Goal: Task Accomplishment & Management: Manage account settings

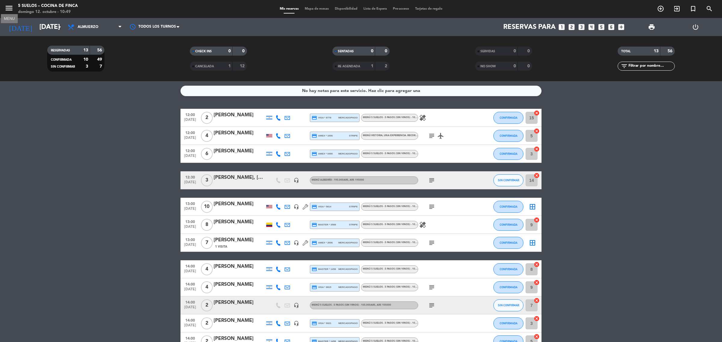
click at [9, 10] on icon "menu" at bounding box center [9, 8] width 9 height 9
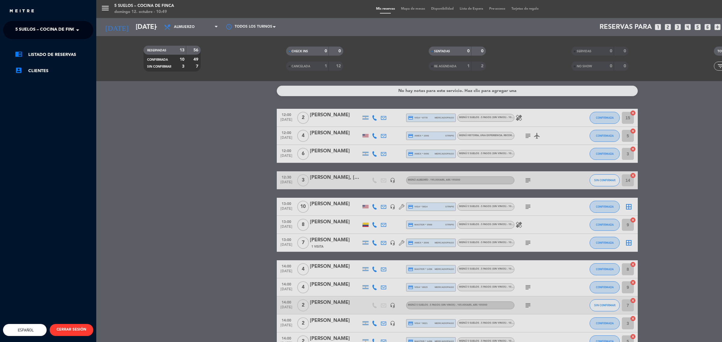
click at [75, 25] on span at bounding box center [79, 30] width 10 height 13
click at [84, 51] on div "FINCA VICTORIA – TURISMO" at bounding box center [48, 55] width 90 height 9
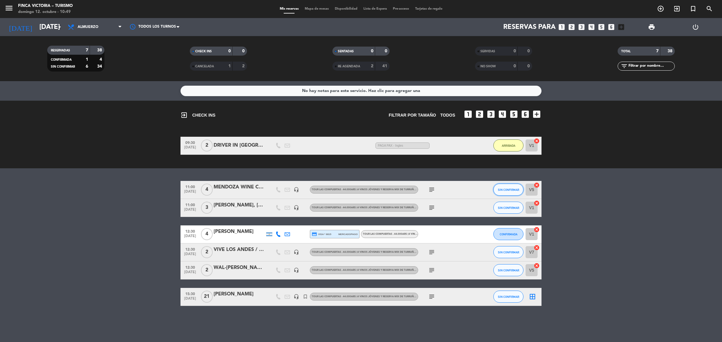
click at [504, 190] on span "SIN CONFIRMAR" at bounding box center [508, 189] width 21 height 3
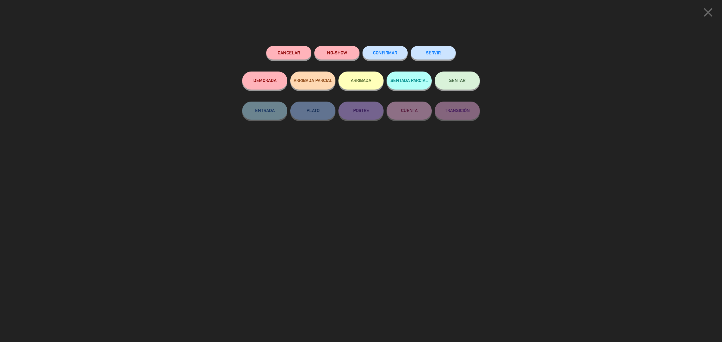
click at [361, 90] on div "ARRIBADA" at bounding box center [361, 87] width 45 height 30
click at [361, 84] on button "ARRIBADA" at bounding box center [361, 81] width 45 height 18
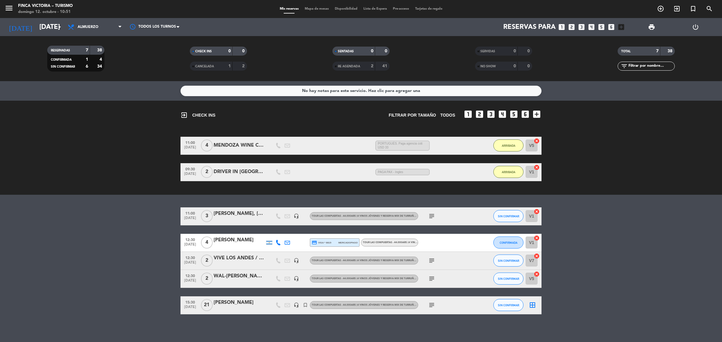
click at [244, 178] on div "09:30 [DATE] 2 DRIVER IN [GEOGRAPHIC_DATA] / [PERSON_NAME] 1:27 H / 20:41 H sms…" at bounding box center [361, 172] width 361 height 18
click at [243, 171] on div "DRIVER IN [GEOGRAPHIC_DATA] / [PERSON_NAME]" at bounding box center [239, 172] width 51 height 8
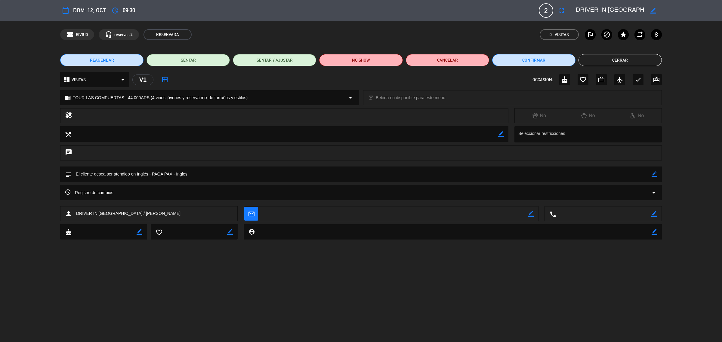
click at [607, 57] on button "Cerrar" at bounding box center [620, 60] width 83 height 12
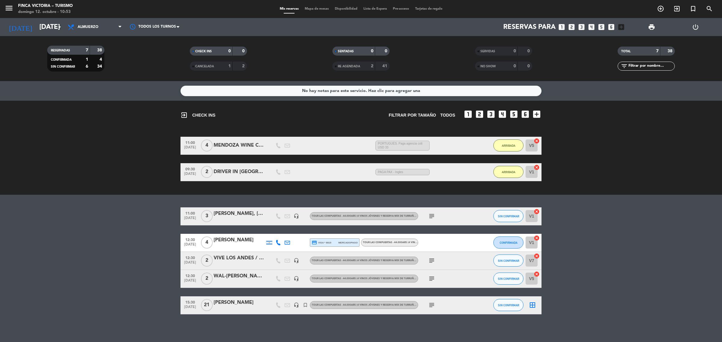
click at [237, 145] on div "MENDOZA WINE CAMP / [PERSON_NAME]" at bounding box center [239, 146] width 51 height 8
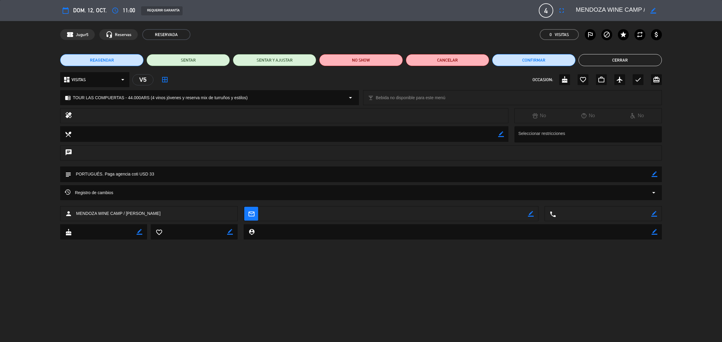
click at [601, 63] on button "Cerrar" at bounding box center [620, 60] width 83 height 12
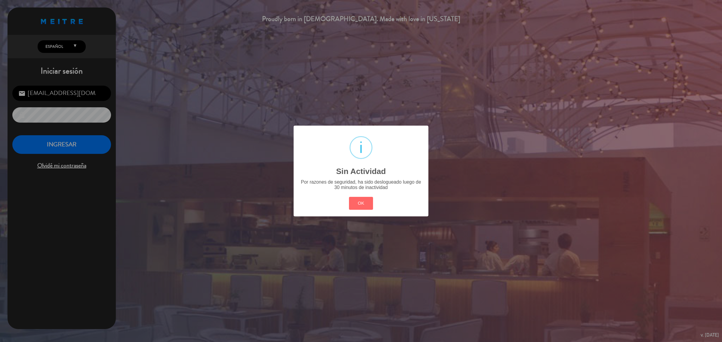
click at [99, 132] on div "? ! i Sin Actividad × Por razones de seguridad, ha sido deslogueado luego de 30…" at bounding box center [361, 171] width 722 height 342
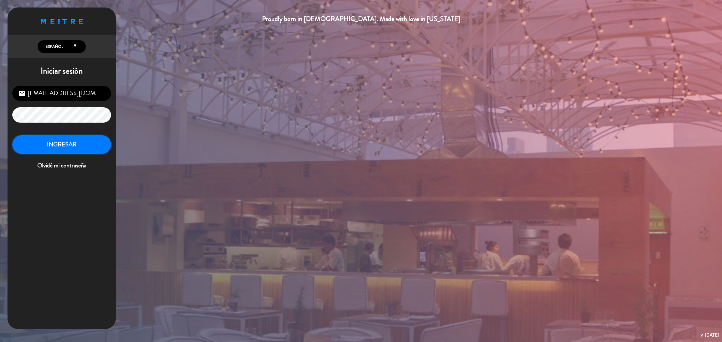
click at [95, 146] on button "INGRESAR" at bounding box center [61, 144] width 99 height 19
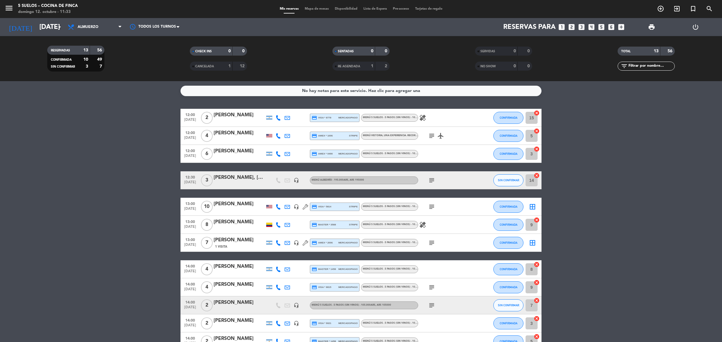
scroll to position [56, 0]
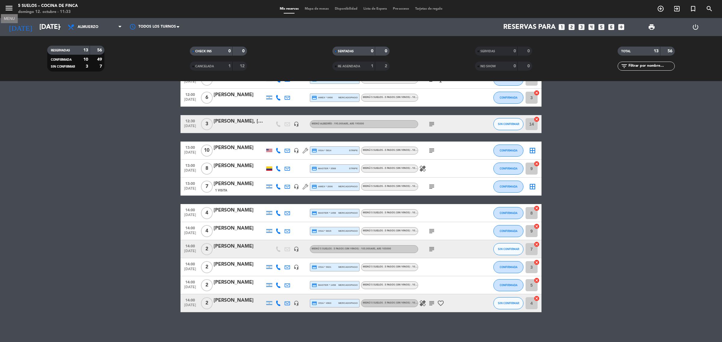
click at [8, 5] on icon "menu" at bounding box center [9, 8] width 9 height 9
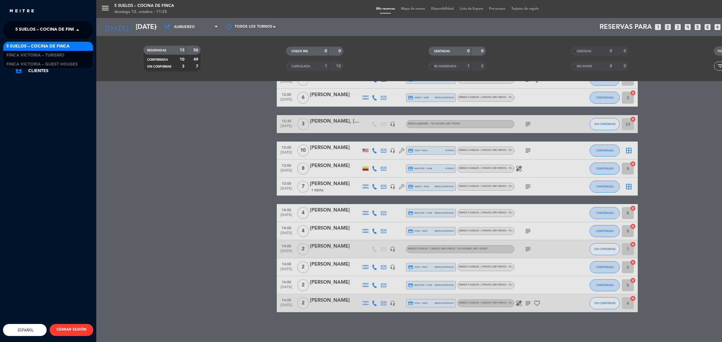
click at [31, 28] on span "5 SUELOS – COCINA DE FINCA" at bounding box center [46, 30] width 63 height 13
click at [44, 56] on span "FINCA VICTORIA – TURISMO" at bounding box center [35, 55] width 58 height 7
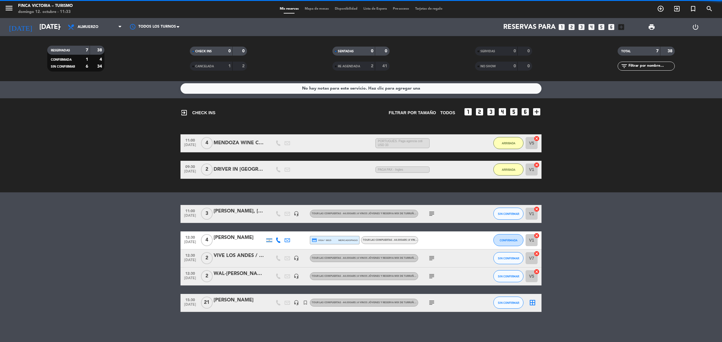
scroll to position [2, 0]
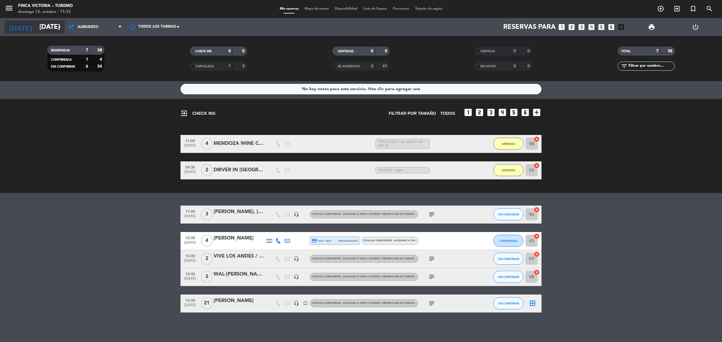
click at [19, 27] on icon "[DATE]" at bounding box center [21, 26] width 32 height 13
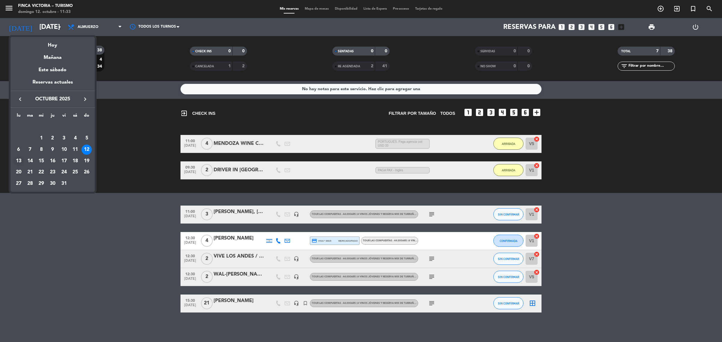
click at [15, 161] on div "13" at bounding box center [19, 161] width 10 height 10
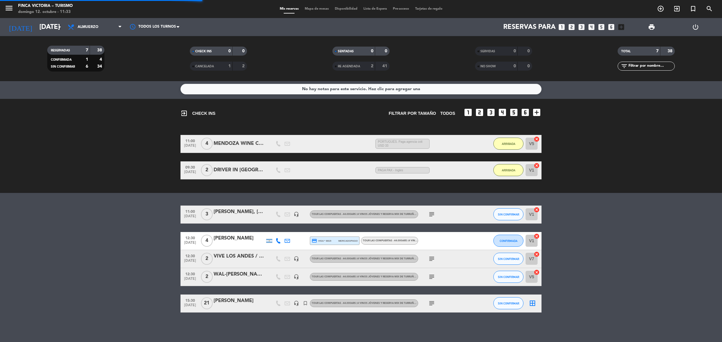
scroll to position [0, 0]
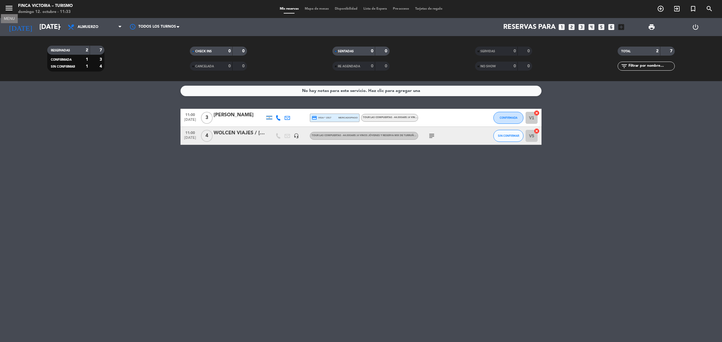
click at [11, 9] on icon "menu" at bounding box center [9, 8] width 9 height 9
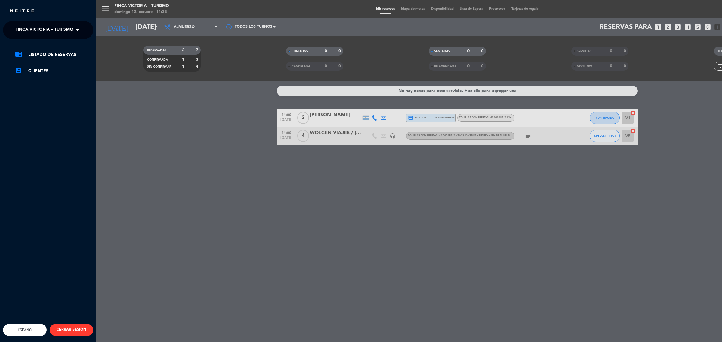
click at [35, 29] on span "FINCA VICTORIA – TURISMO" at bounding box center [44, 30] width 58 height 13
click at [45, 45] on span "5 SUELOS – COCINA DE FINCA" at bounding box center [37, 46] width 63 height 7
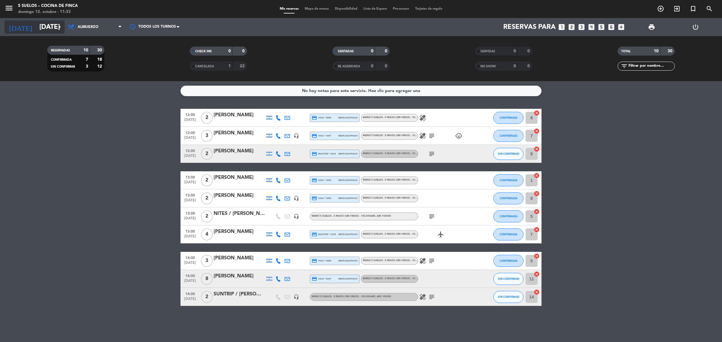
click at [9, 29] on icon "[DATE]" at bounding box center [21, 26] width 32 height 13
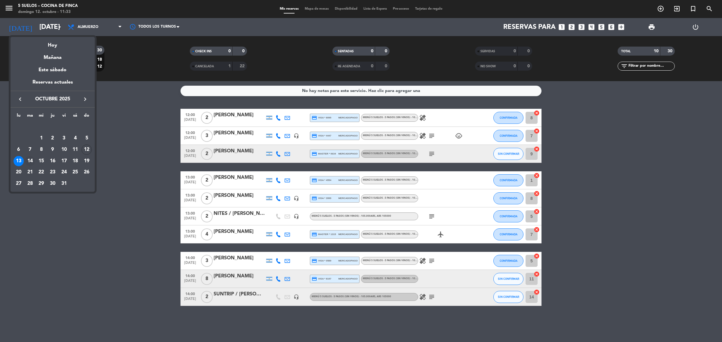
click at [31, 160] on div "14" at bounding box center [30, 161] width 10 height 10
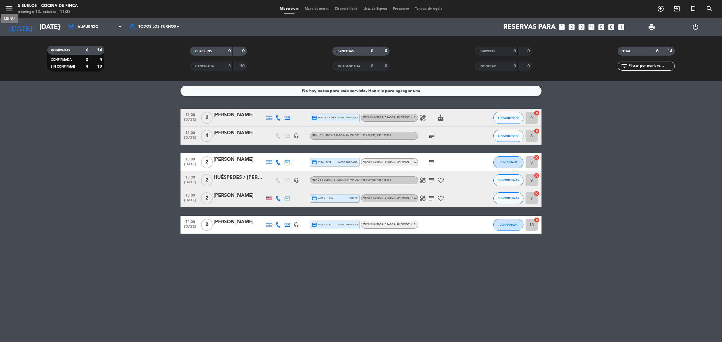
click at [5, 5] on icon "menu" at bounding box center [9, 8] width 9 height 9
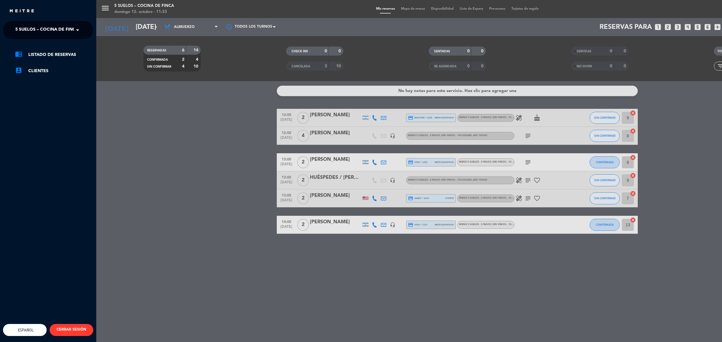
click at [44, 27] on span "5 SUELOS – COCINA DE FINCA" at bounding box center [46, 30] width 63 height 13
click at [61, 52] on span "FINCA VICTORIA – TURISMO" at bounding box center [35, 55] width 58 height 7
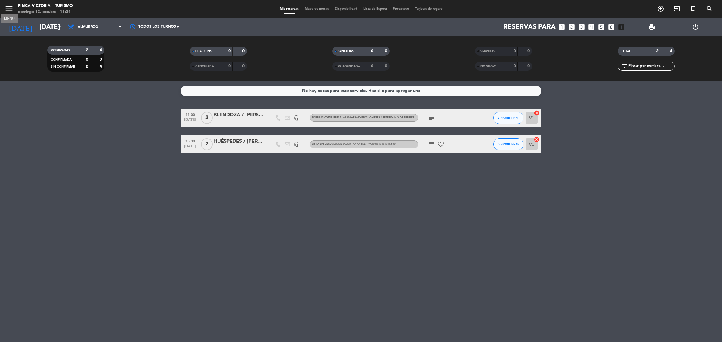
click at [5, 12] on icon "menu" at bounding box center [9, 8] width 9 height 9
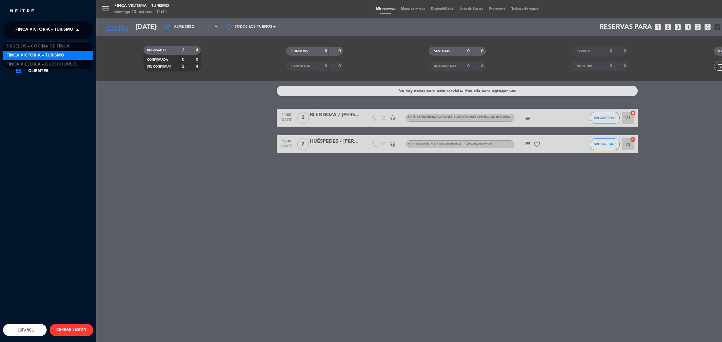
click at [49, 35] on span "FINCA VICTORIA – TURISMO" at bounding box center [44, 30] width 58 height 13
click at [122, 121] on div "menu FINCA VICTORIA – TURISMO domingo 12. octubre - 11:34 Mis reservas Mapa de …" at bounding box center [457, 171] width 722 height 342
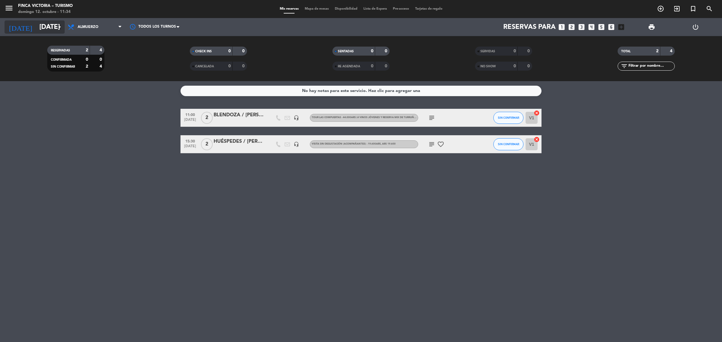
click at [51, 26] on input "[DATE]" at bounding box center [78, 27] width 84 height 14
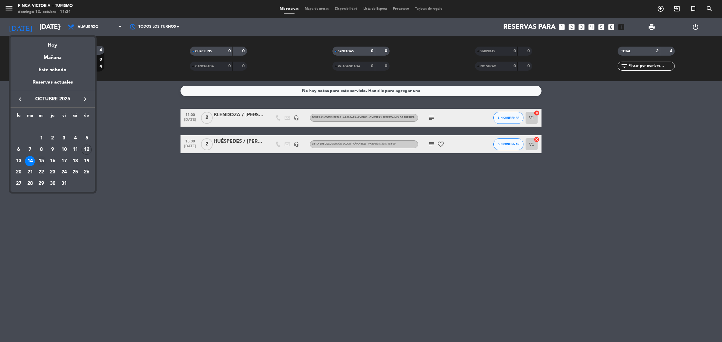
click at [43, 161] on div "15" at bounding box center [41, 161] width 10 height 10
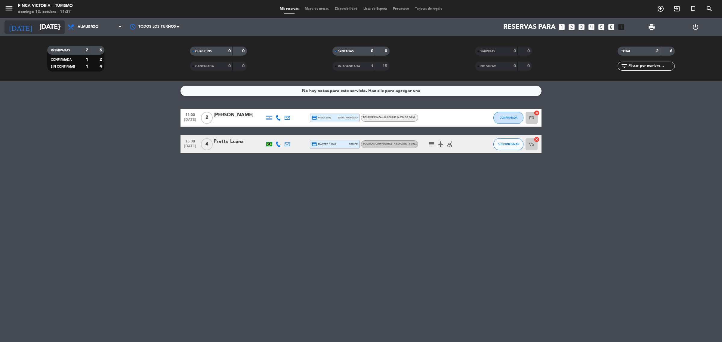
click at [39, 24] on input "[DATE]" at bounding box center [78, 27] width 84 height 14
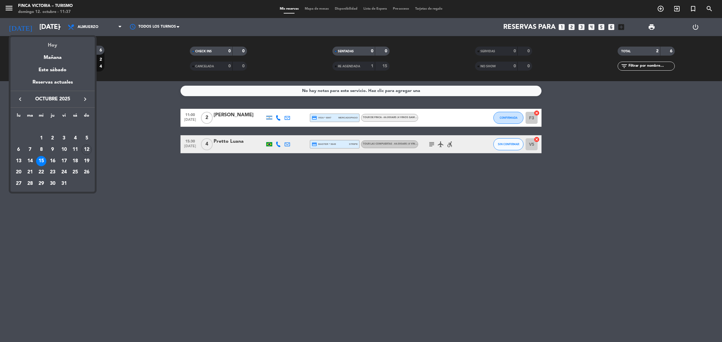
click at [56, 43] on div "Hoy" at bounding box center [53, 43] width 84 height 12
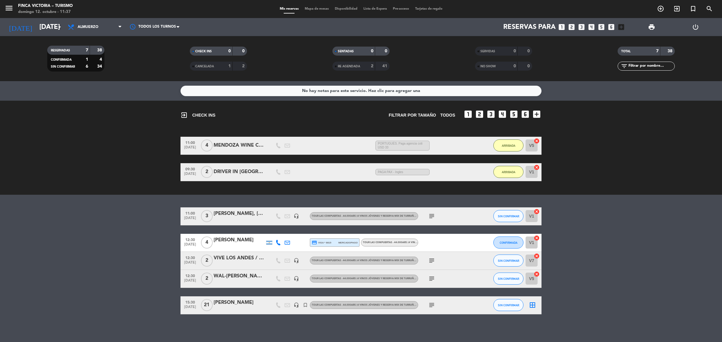
scroll to position [2, 0]
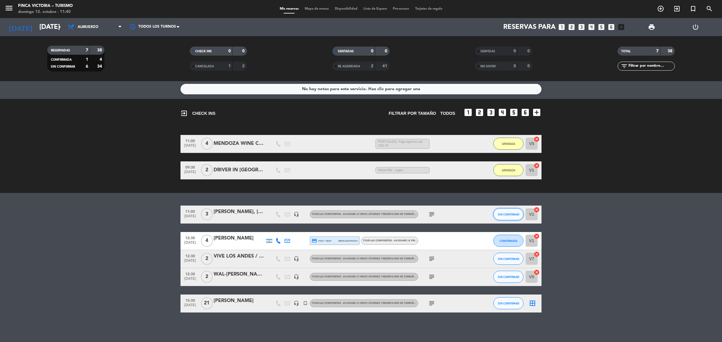
click at [506, 218] on button "SIN CONFIRMAR" at bounding box center [509, 215] width 30 height 12
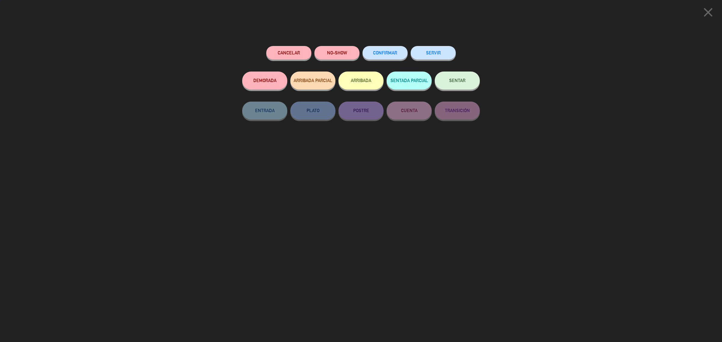
click at [369, 74] on button "ARRIBADA" at bounding box center [361, 81] width 45 height 18
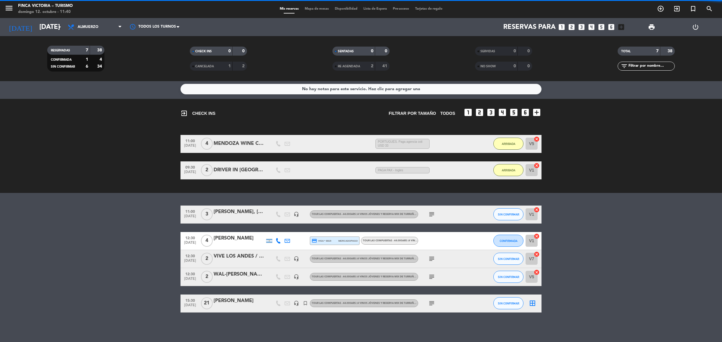
scroll to position [0, 0]
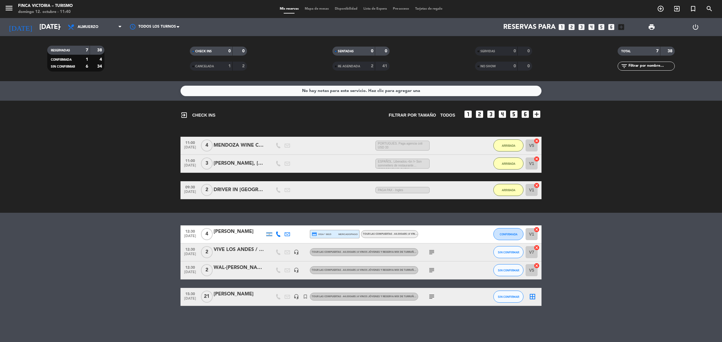
click at [241, 237] on div at bounding box center [239, 238] width 51 height 5
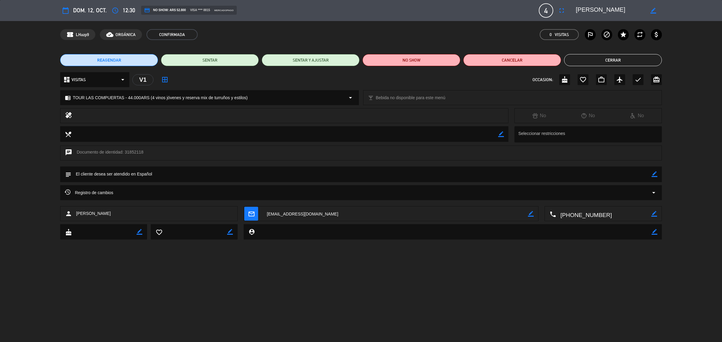
click at [623, 63] on button "Cerrar" at bounding box center [613, 60] width 98 height 12
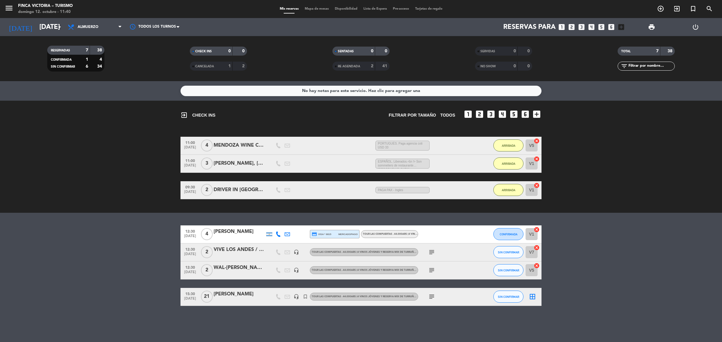
click at [238, 250] on div "VIVE LOS ANDES / [PERSON_NAME]" at bounding box center [239, 250] width 51 height 8
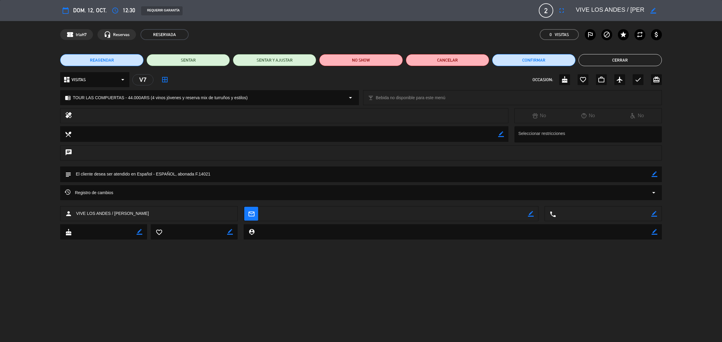
click at [598, 58] on button "Cerrar" at bounding box center [620, 60] width 83 height 12
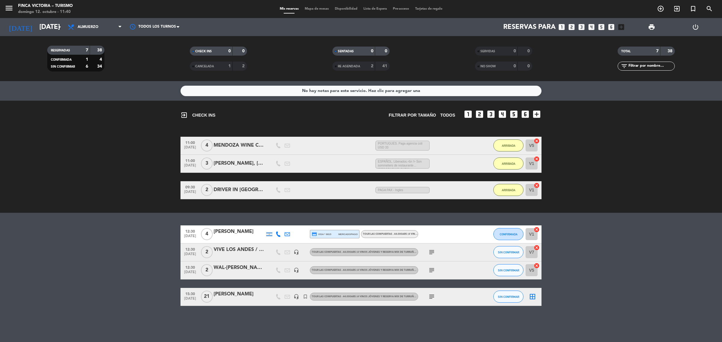
click at [249, 271] on div "WAL-[PERSON_NAME] / [PERSON_NAME]" at bounding box center [239, 268] width 51 height 8
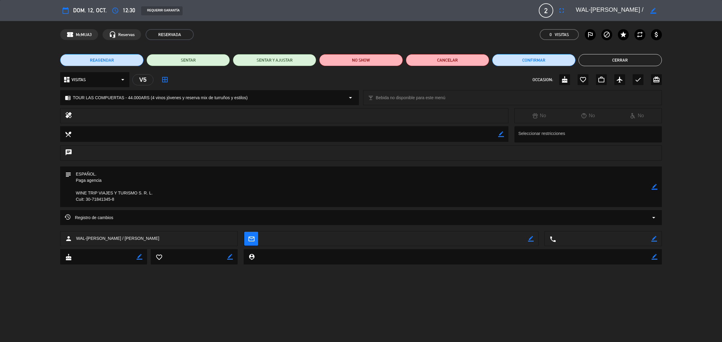
click at [630, 62] on button "Cerrar" at bounding box center [620, 60] width 83 height 12
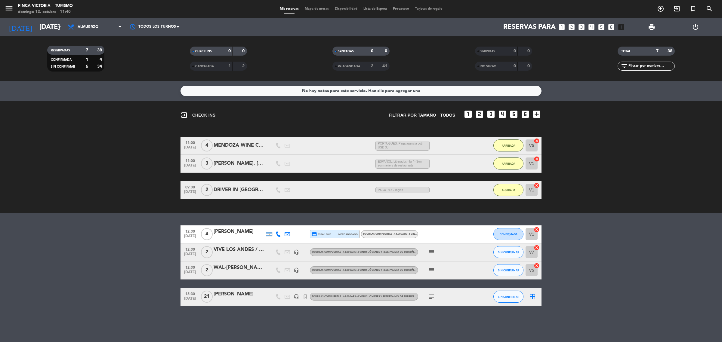
click at [245, 166] on div "[PERSON_NAME], [PERSON_NAME], [PERSON_NAME]" at bounding box center [239, 164] width 51 height 8
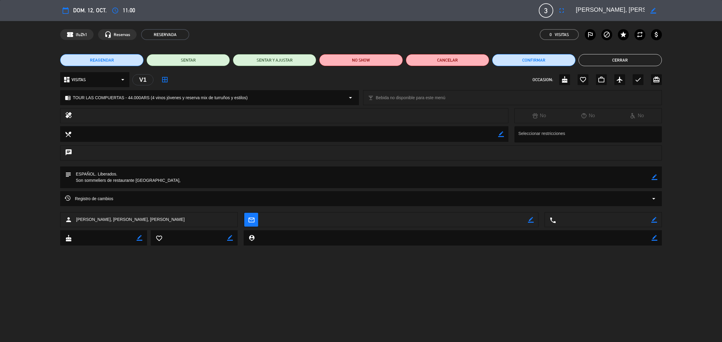
click at [602, 58] on button "Cerrar" at bounding box center [620, 60] width 83 height 12
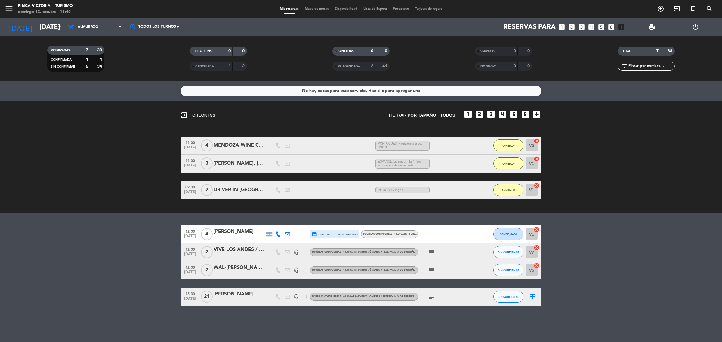
click at [431, 254] on icon "subject" at bounding box center [431, 252] width 7 height 7
click at [430, 274] on div "subject" at bounding box center [445, 271] width 54 height 18
click at [432, 269] on icon "subject" at bounding box center [431, 270] width 7 height 7
click at [575, 240] on bookings-row "12:30 [DATE] 4 [PERSON_NAME] credit_card visa * 8815 mercadopago TOUR LAS COMPU…" at bounding box center [361, 266] width 722 height 81
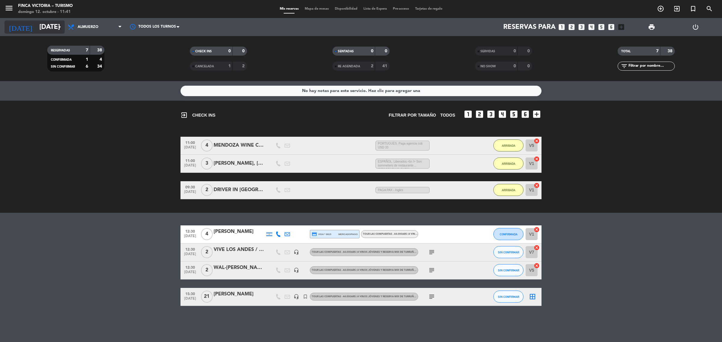
click at [36, 29] on input "[DATE]" at bounding box center [78, 27] width 84 height 14
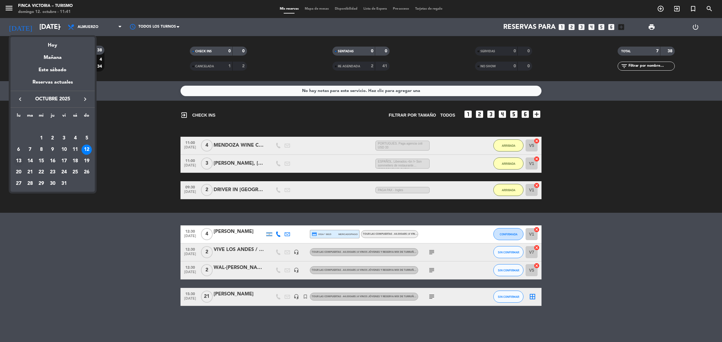
click at [20, 160] on div "13" at bounding box center [19, 161] width 10 height 10
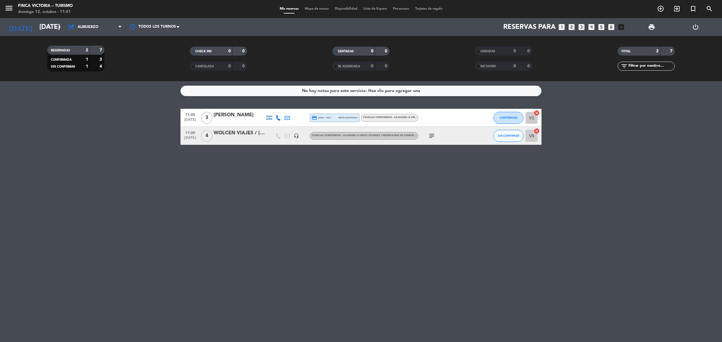
click at [242, 134] on div "WOLCEN VIAJES / [PERSON_NAME]" at bounding box center [239, 133] width 51 height 8
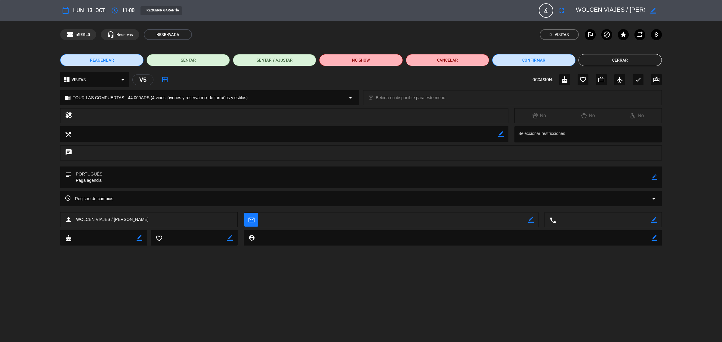
click at [642, 59] on button "Cerrar" at bounding box center [620, 60] width 83 height 12
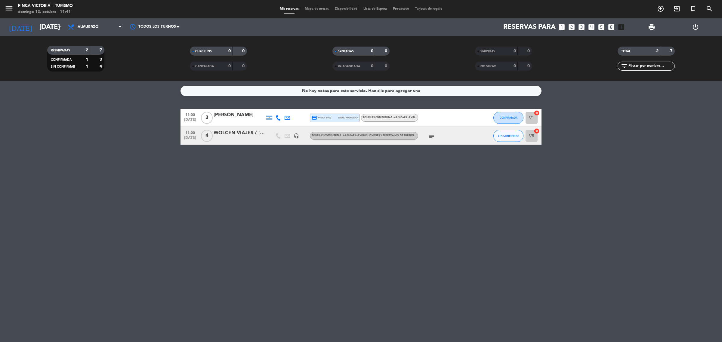
click at [246, 112] on div "[PERSON_NAME]" at bounding box center [239, 115] width 51 height 8
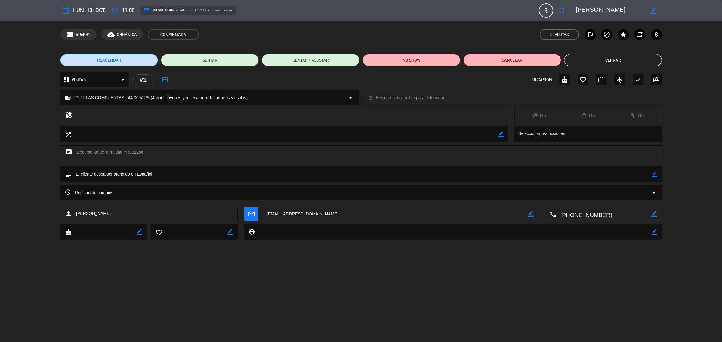
click at [627, 55] on button "Cerrar" at bounding box center [613, 60] width 98 height 12
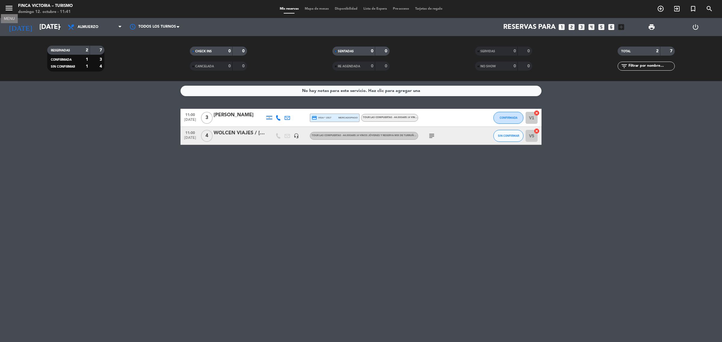
click at [5, 5] on icon "menu" at bounding box center [9, 8] width 9 height 9
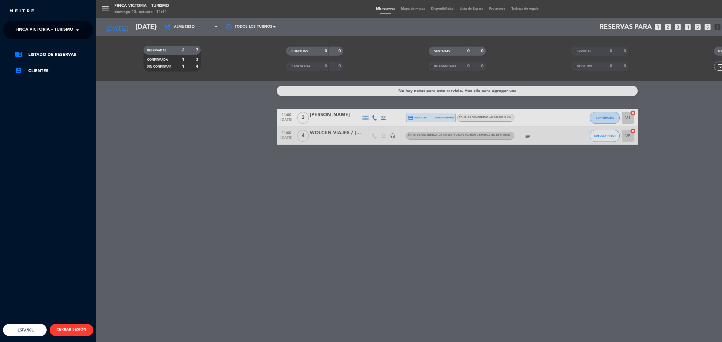
click at [45, 29] on span "FINCA VICTORIA – TURISMO" at bounding box center [44, 30] width 58 height 13
click at [73, 48] on div "5 SUELOS – COCINA DE FINCA" at bounding box center [48, 46] width 90 height 9
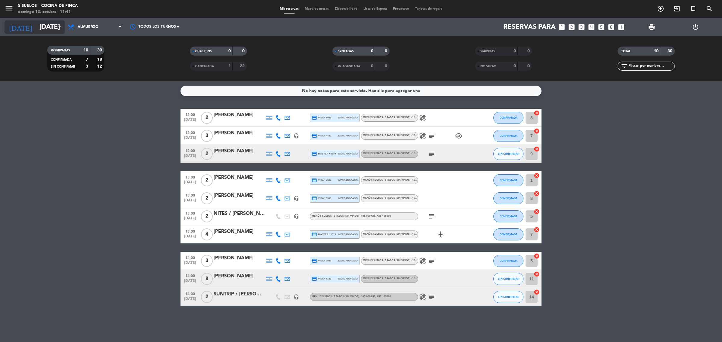
click at [36, 26] on input "[DATE]" at bounding box center [78, 27] width 84 height 14
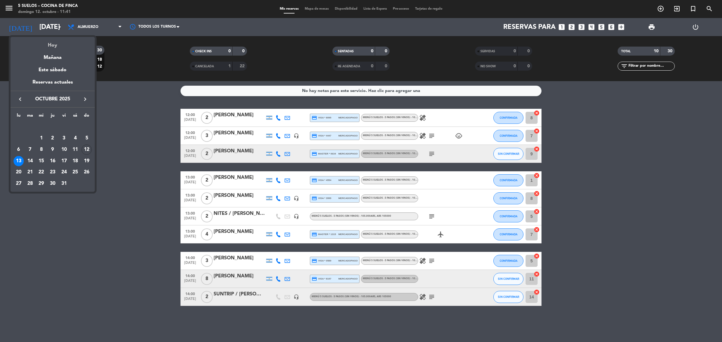
click at [50, 46] on div "Hoy" at bounding box center [53, 43] width 84 height 12
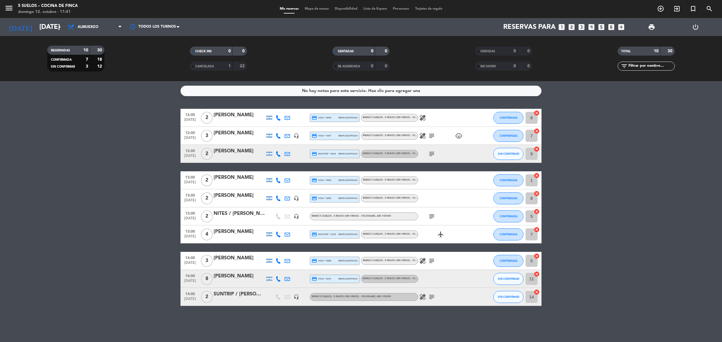
type input "[DATE]"
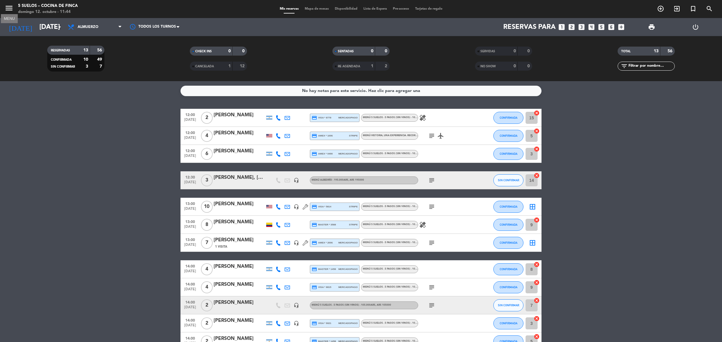
click at [11, 9] on icon "menu" at bounding box center [9, 8] width 9 height 9
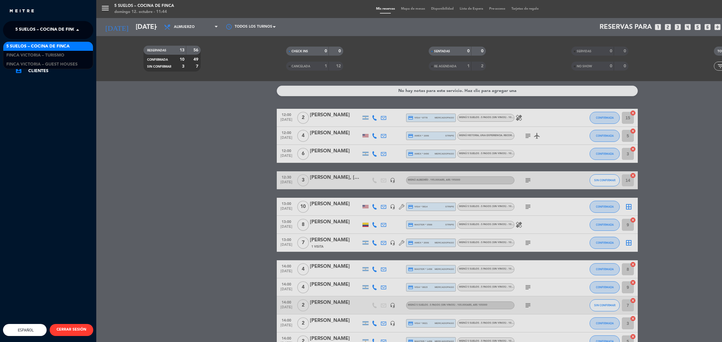
click at [68, 28] on span "5 SUELOS – COCINA DE FINCA" at bounding box center [46, 30] width 63 height 13
click at [67, 54] on div "FINCA VICTORIA – TURISMO" at bounding box center [48, 55] width 90 height 9
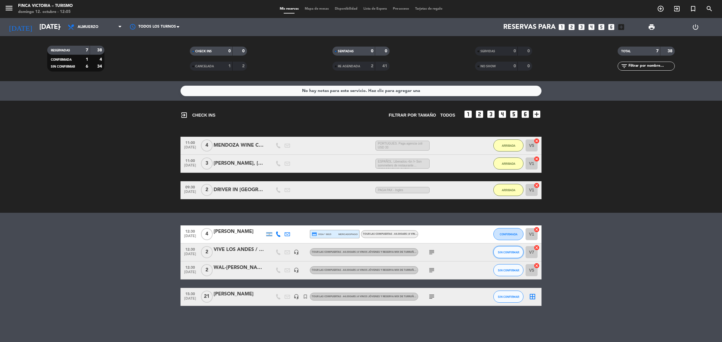
click at [503, 252] on span "SIN CONFIRMAR" at bounding box center [508, 252] width 21 height 3
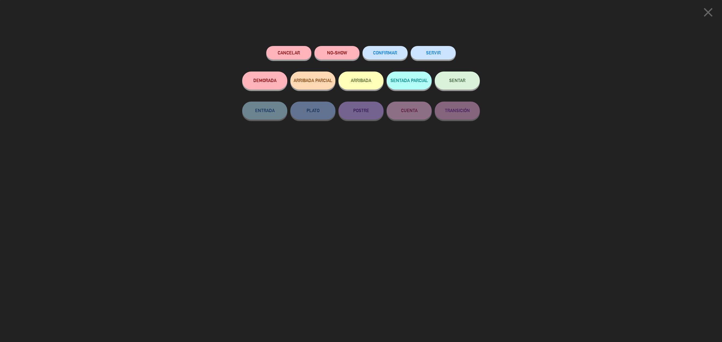
click at [364, 81] on button "ARRIBADA" at bounding box center [361, 81] width 45 height 18
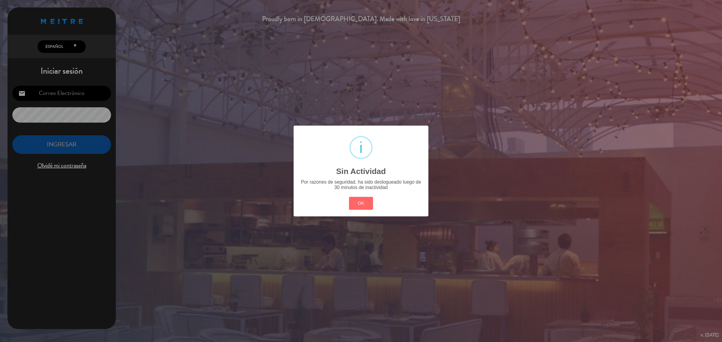
type input "[EMAIL_ADDRESS][DOMAIN_NAME]"
drag, startPoint x: 349, startPoint y: 208, endPoint x: 352, endPoint y: 205, distance: 4.0
click at [351, 205] on button "OK" at bounding box center [361, 203] width 24 height 13
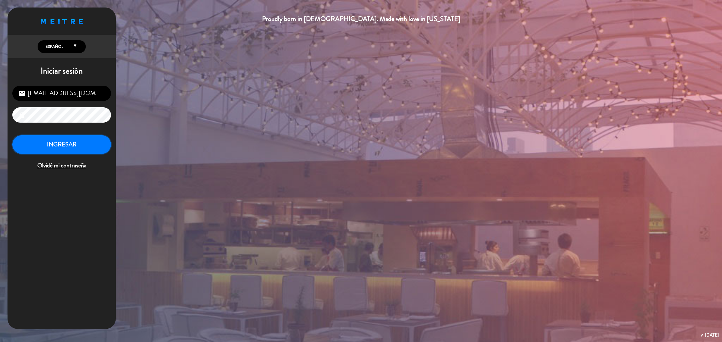
click at [91, 147] on button "INGRESAR" at bounding box center [61, 144] width 99 height 19
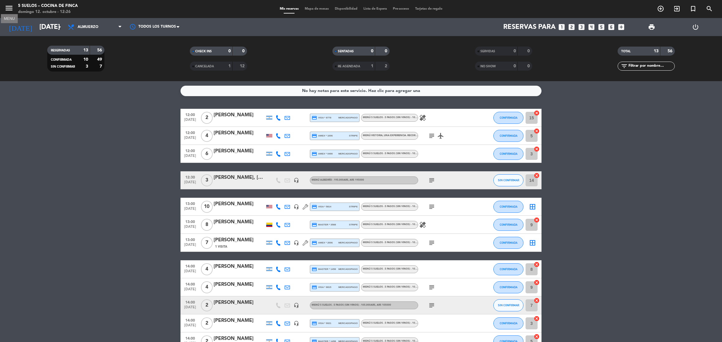
click at [11, 5] on icon "menu" at bounding box center [9, 8] width 9 height 9
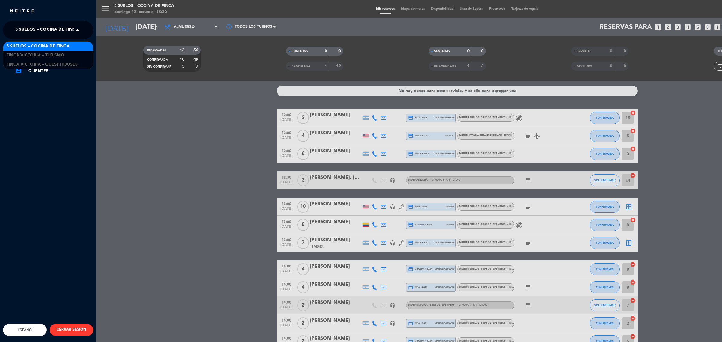
click at [62, 27] on span "5 SUELOS – COCINA DE FINCA" at bounding box center [46, 30] width 63 height 13
click at [62, 53] on span "FINCA VICTORIA – TURISMO" at bounding box center [35, 55] width 58 height 7
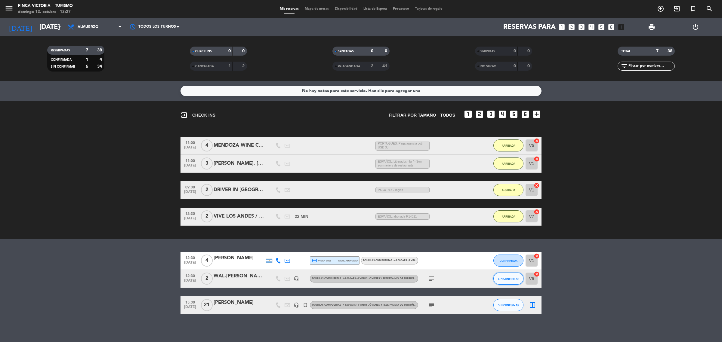
click at [500, 278] on span "SIN CONFIRMAR" at bounding box center [508, 278] width 21 height 3
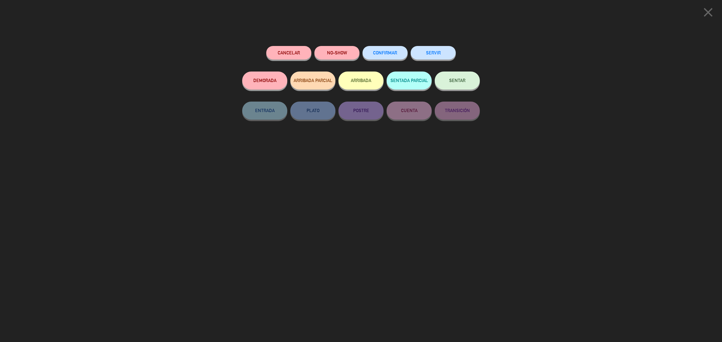
click at [357, 85] on button "ARRIBADA" at bounding box center [361, 81] width 45 height 18
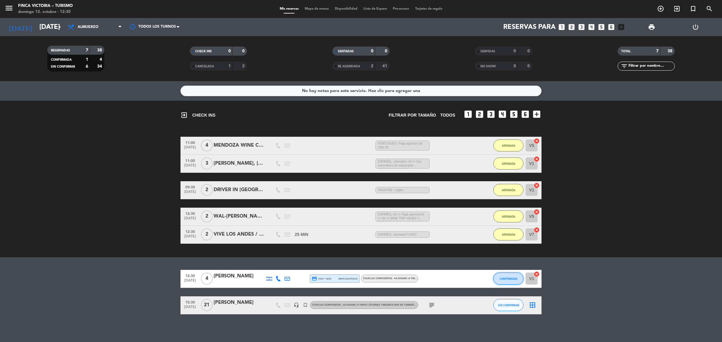
click at [510, 277] on span "CONFIRMADA" at bounding box center [509, 278] width 18 height 3
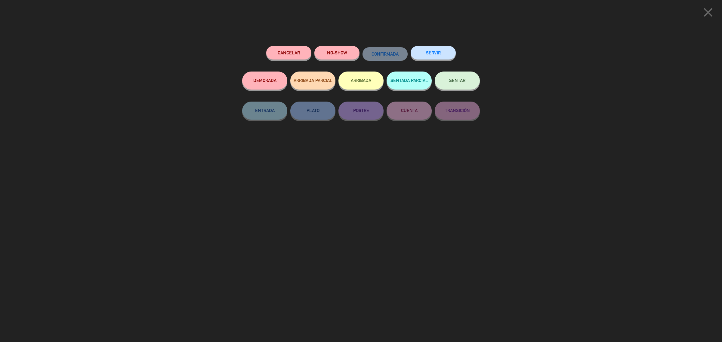
click at [376, 77] on button "ARRIBADA" at bounding box center [361, 81] width 45 height 18
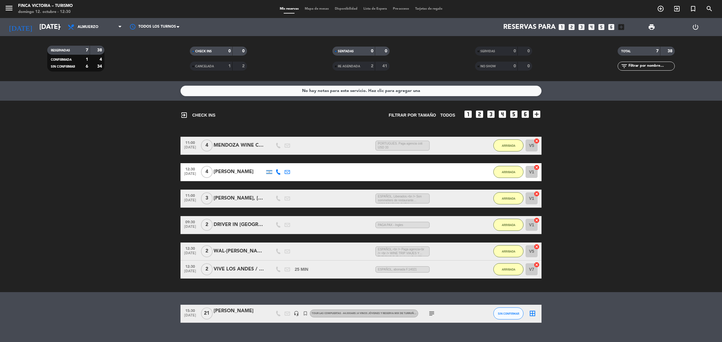
click at [432, 312] on icon "subject" at bounding box center [431, 313] width 7 height 7
click at [229, 147] on div "MENDOZA WINE CAMP / [PERSON_NAME]" at bounding box center [239, 146] width 51 height 8
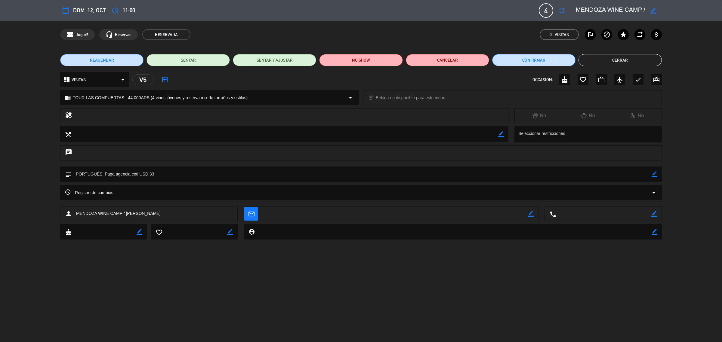
click at [635, 57] on button "Cerrar" at bounding box center [620, 60] width 83 height 12
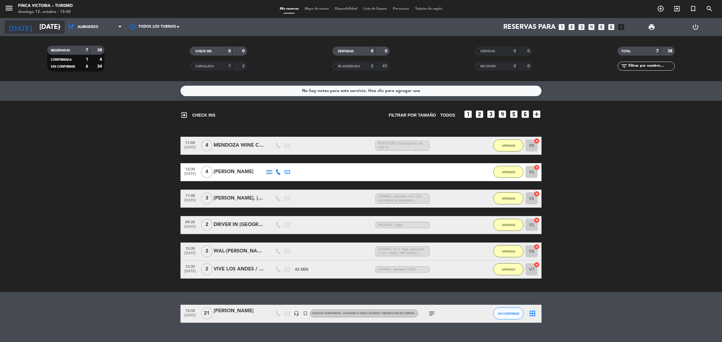
click at [36, 27] on input "[DATE]" at bounding box center [78, 27] width 84 height 14
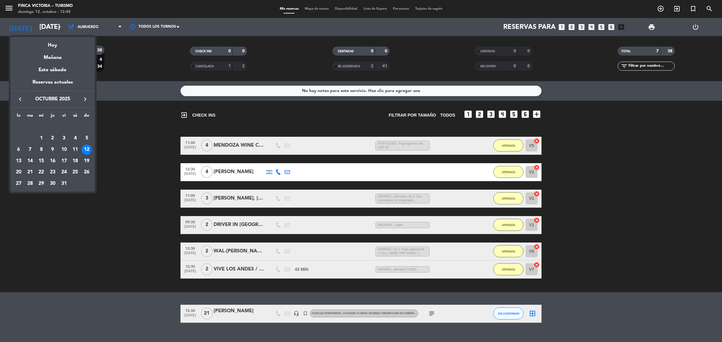
click at [86, 100] on icon "keyboard_arrow_right" at bounding box center [85, 99] width 7 height 7
click at [85, 162] on div "23" at bounding box center [87, 161] width 10 height 10
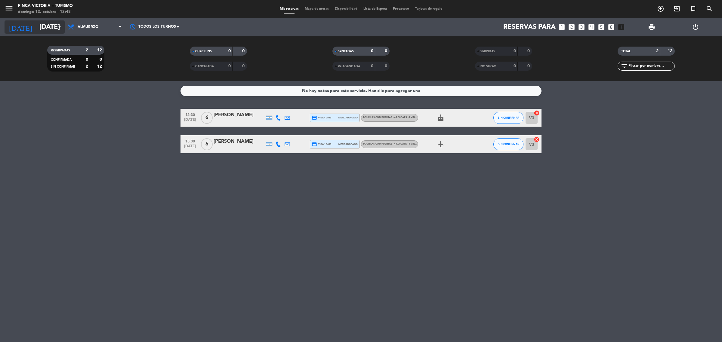
click at [36, 26] on input "[DATE]" at bounding box center [78, 27] width 84 height 14
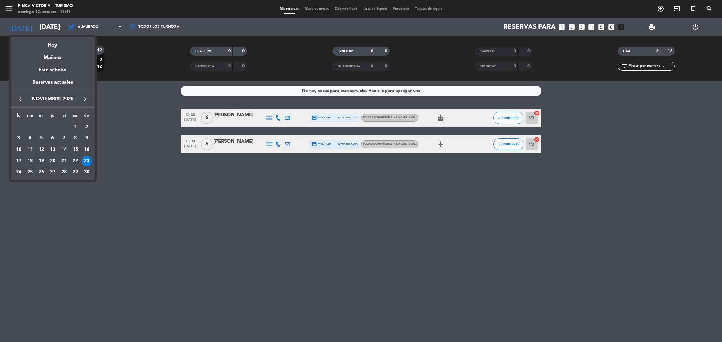
click at [77, 160] on div "22" at bounding box center [75, 161] width 10 height 10
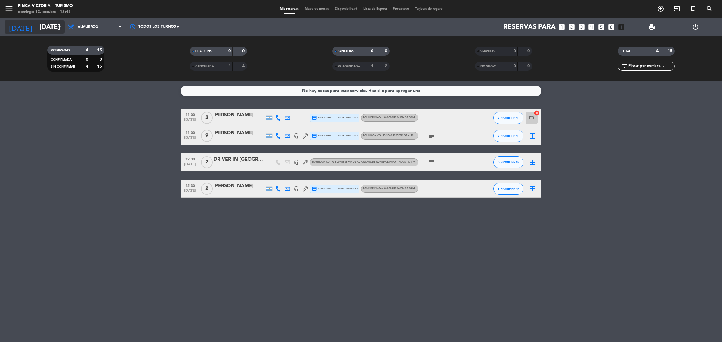
click at [36, 32] on input "[DATE]" at bounding box center [78, 27] width 84 height 14
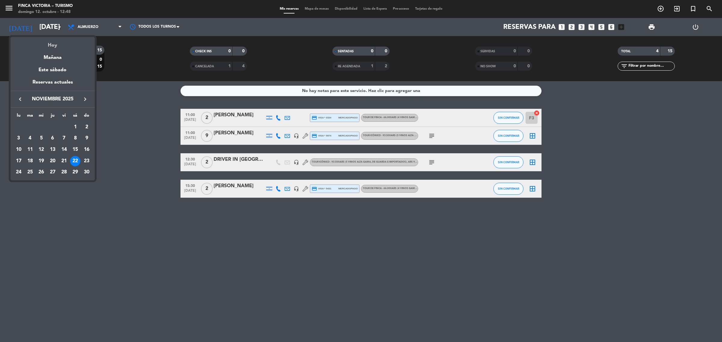
click at [55, 48] on div "Hoy" at bounding box center [53, 43] width 84 height 12
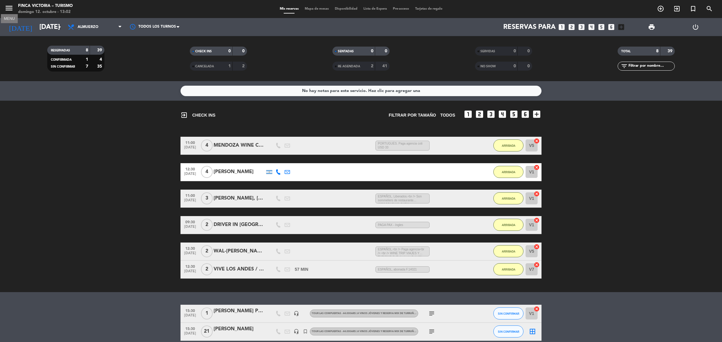
click at [8, 8] on icon "menu" at bounding box center [9, 8] width 9 height 9
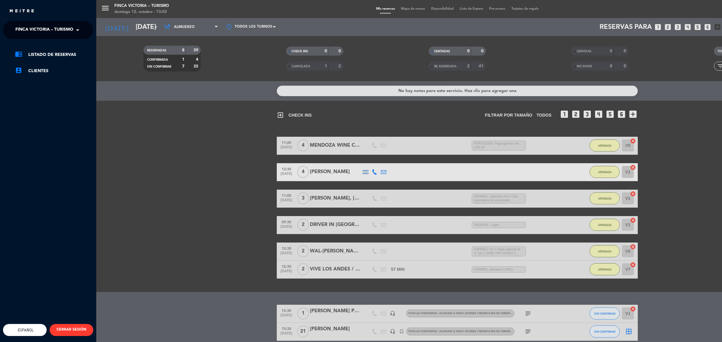
click at [108, 115] on div "menu FINCA VICTORIA – TURISMO domingo 12. octubre - 13:02 Mis reservas Mapa de …" at bounding box center [457, 171] width 722 height 342
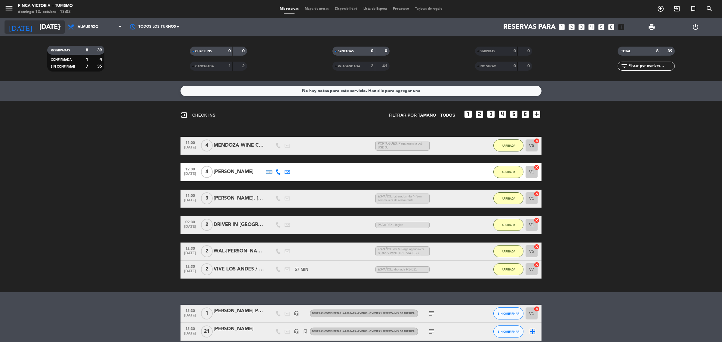
click at [46, 23] on input "[DATE]" at bounding box center [78, 27] width 84 height 14
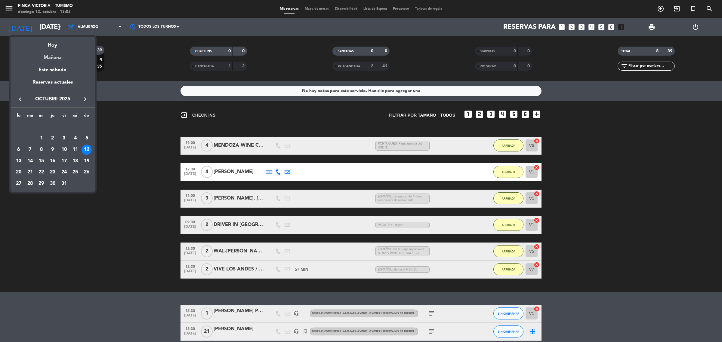
click at [63, 59] on div "Mañana" at bounding box center [53, 55] width 84 height 12
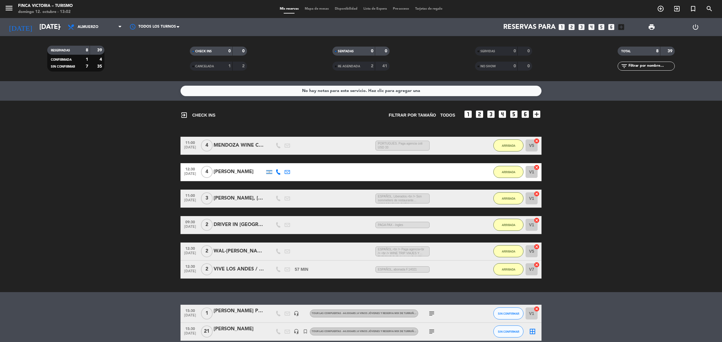
type input "[DATE]"
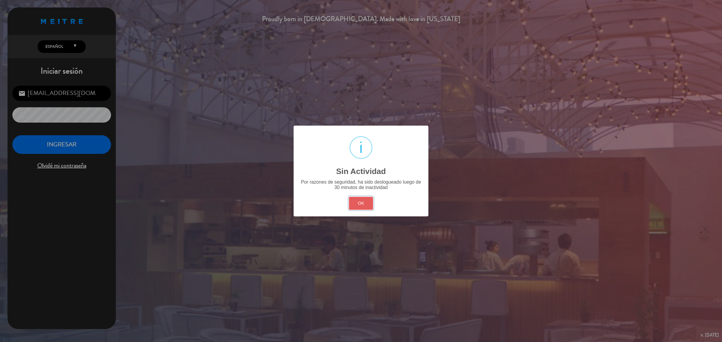
click at [372, 208] on button "OK" at bounding box center [361, 203] width 24 height 13
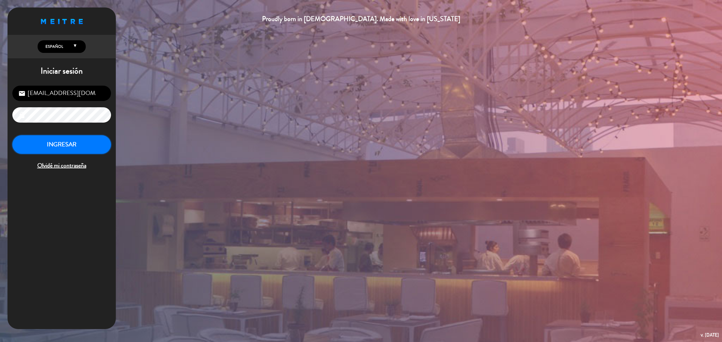
click at [91, 140] on button "INGRESAR" at bounding box center [61, 144] width 99 height 19
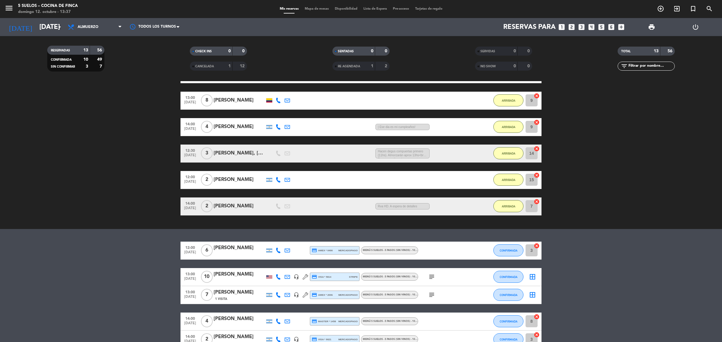
scroll to position [113, 0]
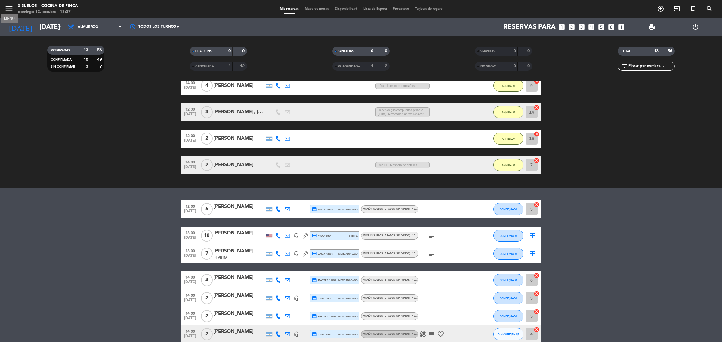
click at [11, 8] on icon "menu" at bounding box center [9, 8] width 9 height 9
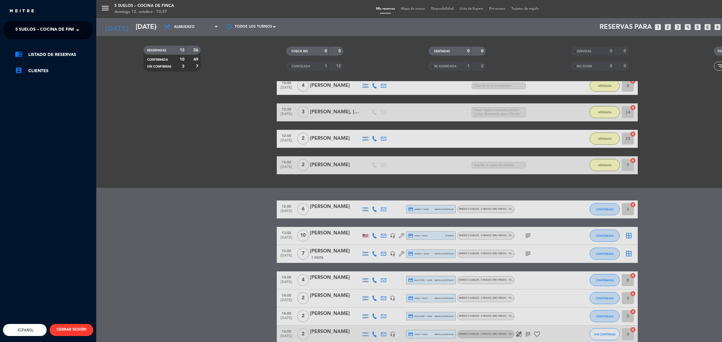
click at [57, 28] on span "5 SUELOS – COCINA DE FINCA" at bounding box center [46, 30] width 63 height 13
drag, startPoint x: 71, startPoint y: 50, endPoint x: 74, endPoint y: 54, distance: 5.1
click at [74, 54] on div "5 SUELOS – COCINA DE FINCA FINCA VICTORIA – TURISMO FINCA VICTORIA – GUEST HOUS…" at bounding box center [48, 55] width 90 height 27
click at [74, 54] on div "FINCA VICTORIA – TURISMO" at bounding box center [48, 55] width 90 height 9
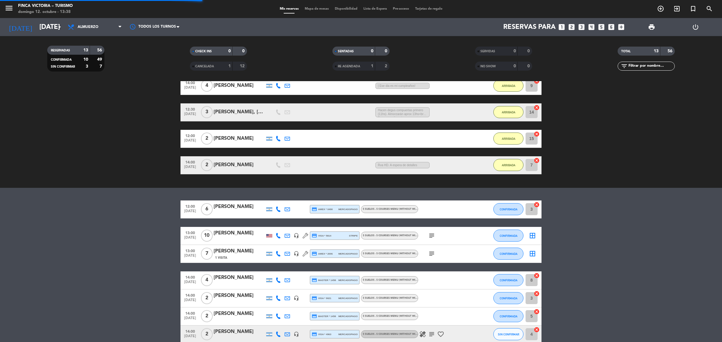
scroll to position [28, 0]
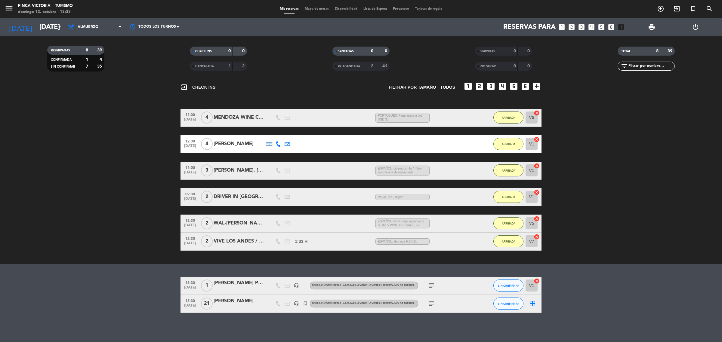
click at [240, 222] on div "WAL-[PERSON_NAME] / [PERSON_NAME]" at bounding box center [239, 224] width 51 height 8
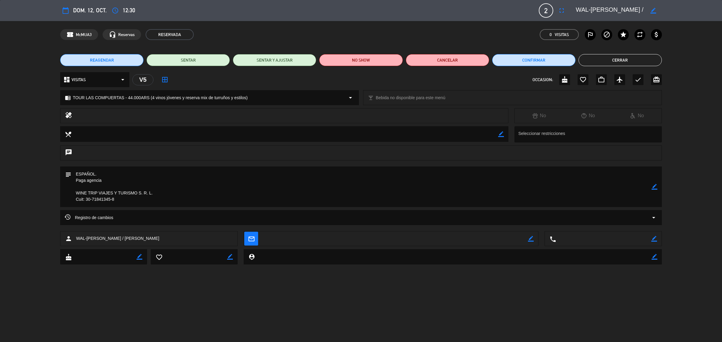
click at [651, 57] on button "Cerrar" at bounding box center [620, 60] width 83 height 12
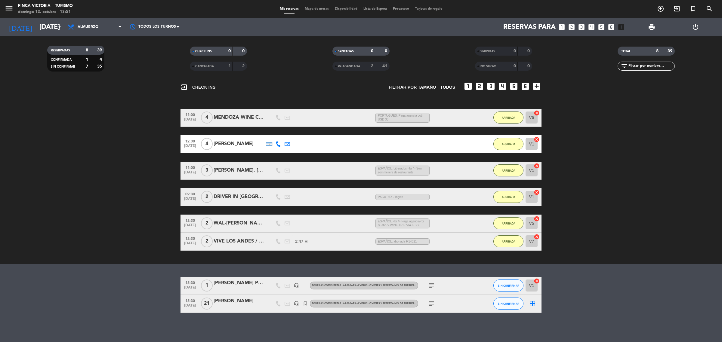
click at [265, 287] on div at bounding box center [269, 286] width 9 height 18
click at [255, 283] on div "[PERSON_NAME] PERIODISTA" at bounding box center [239, 284] width 51 height 8
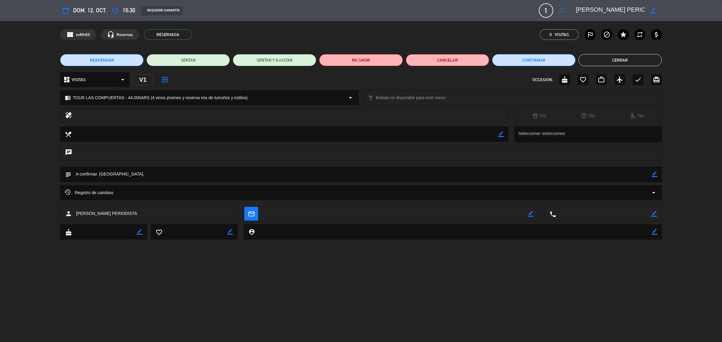
click at [605, 56] on button "Cerrar" at bounding box center [620, 60] width 83 height 12
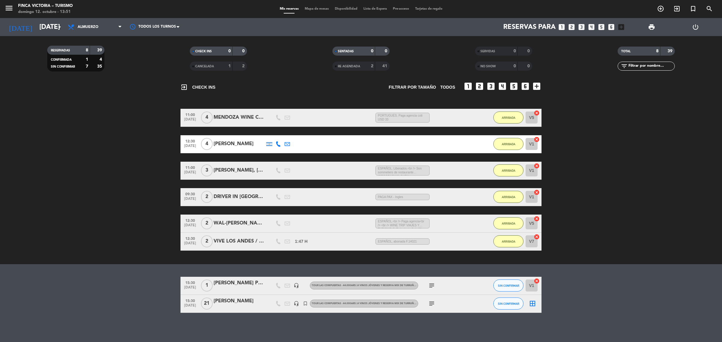
click at [248, 221] on div "WAL-[PERSON_NAME] / [PERSON_NAME]" at bounding box center [239, 224] width 51 height 8
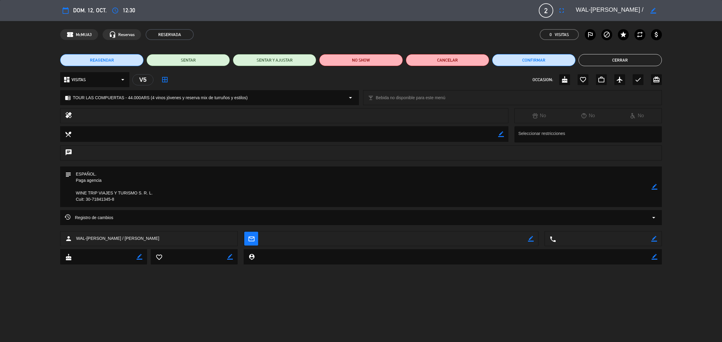
click at [610, 54] on button "Cerrar" at bounding box center [620, 60] width 83 height 12
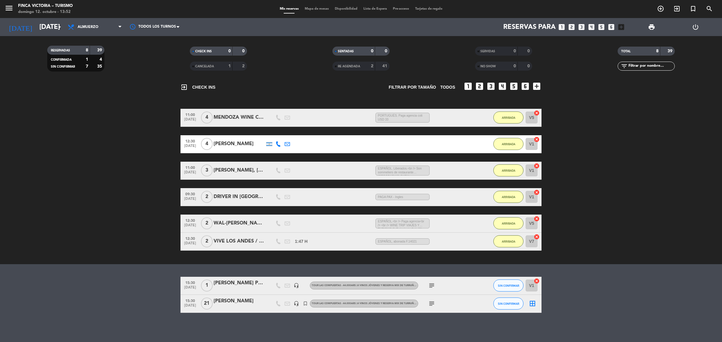
click at [248, 242] on div "VIVE LOS ANDES / [PERSON_NAME]" at bounding box center [239, 242] width 51 height 8
